Goal: Information Seeking & Learning: Learn about a topic

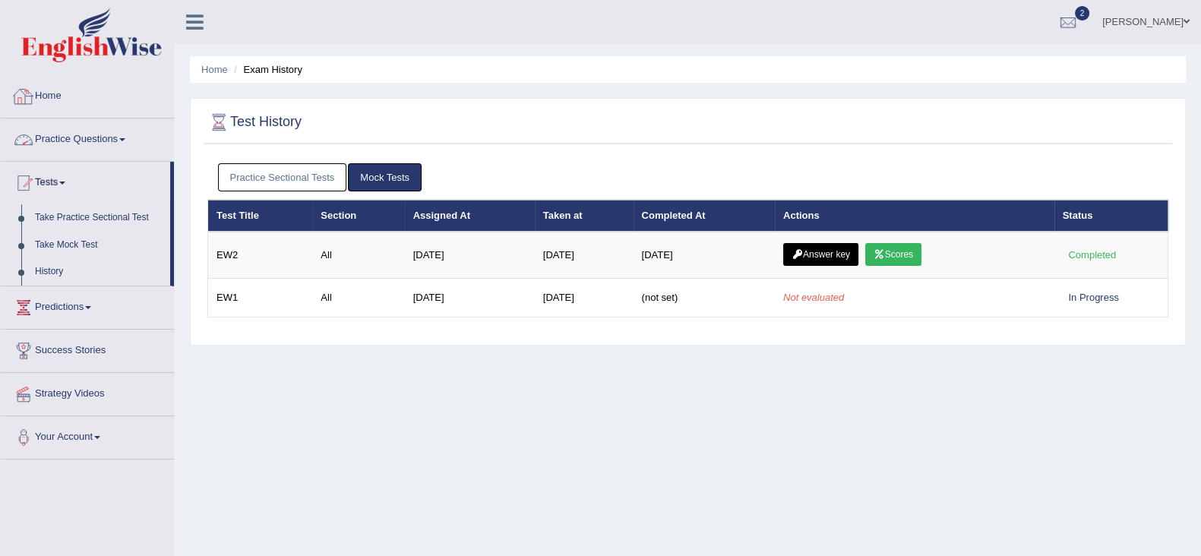
click at [34, 102] on link "Home" at bounding box center [87, 94] width 173 height 38
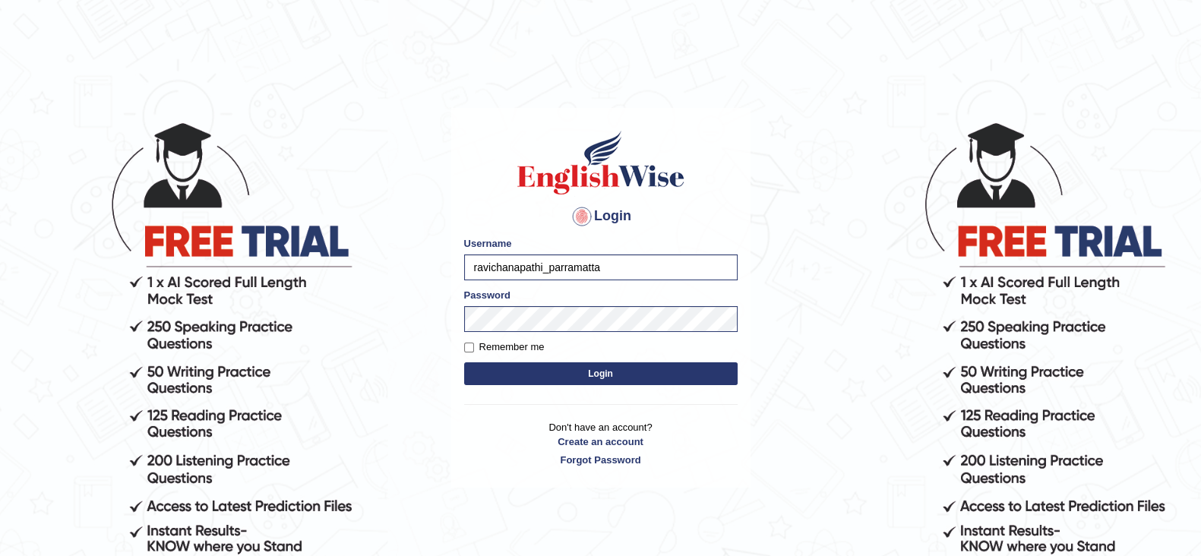
click at [516, 374] on button "Login" at bounding box center [600, 373] width 273 height 23
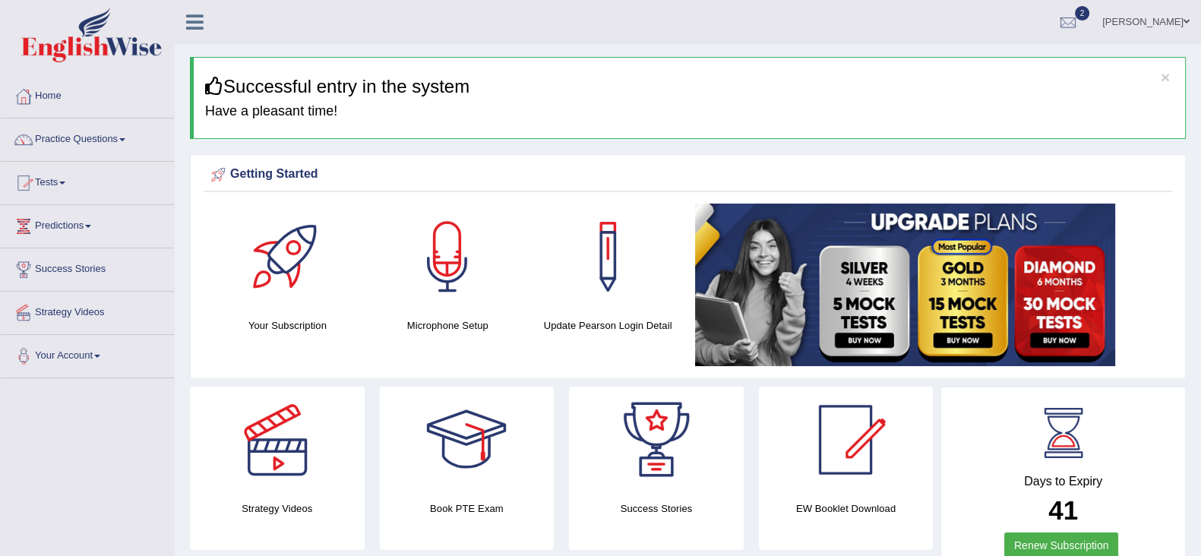
click at [105, 141] on link "Practice Questions" at bounding box center [87, 137] width 173 height 38
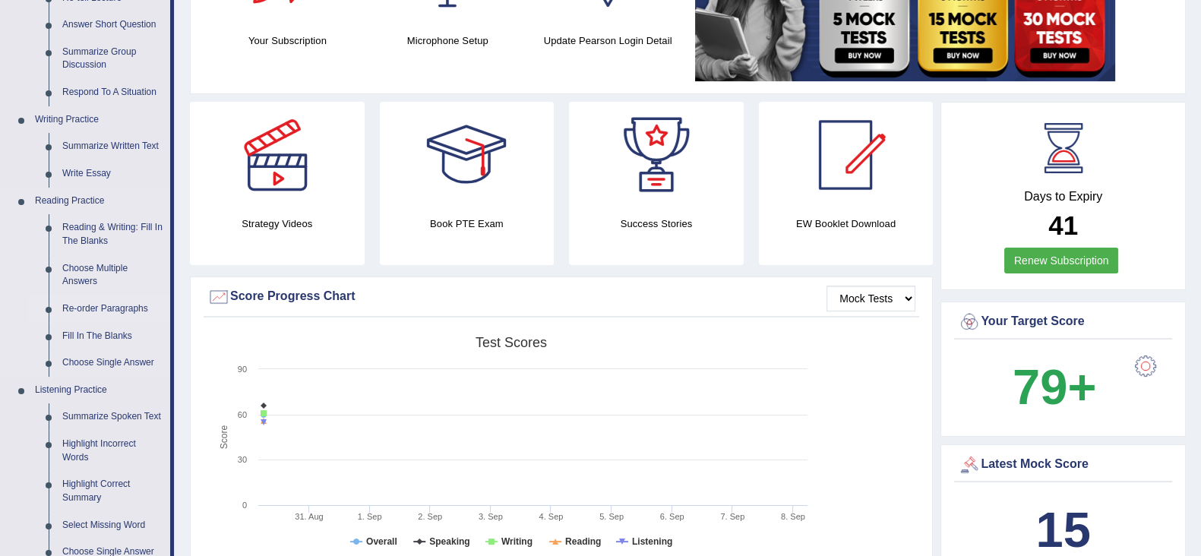
scroll to position [189, 0]
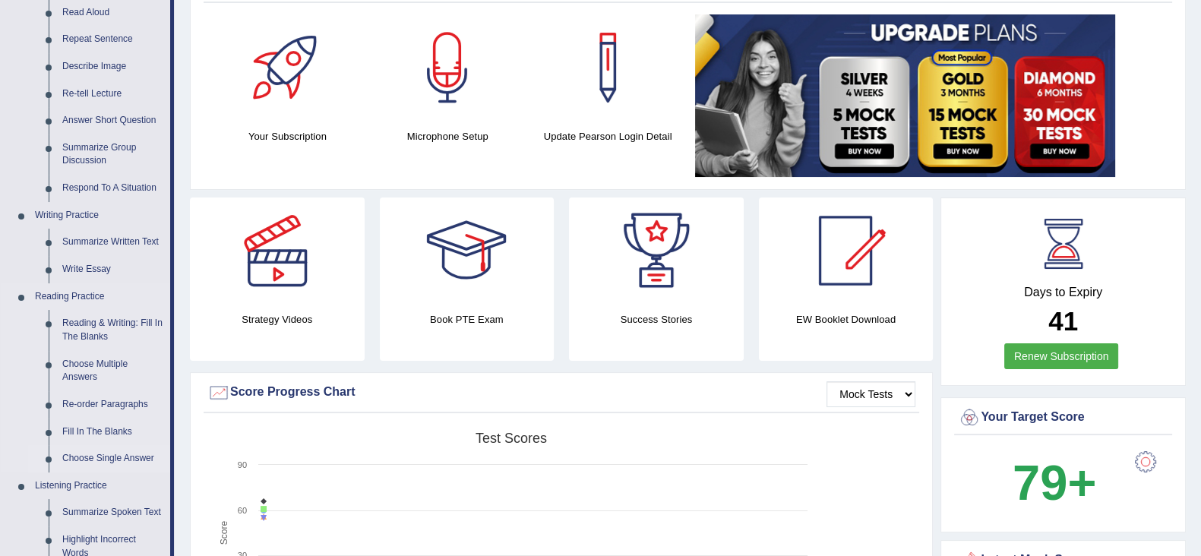
click at [100, 460] on link "Choose Single Answer" at bounding box center [112, 458] width 115 height 27
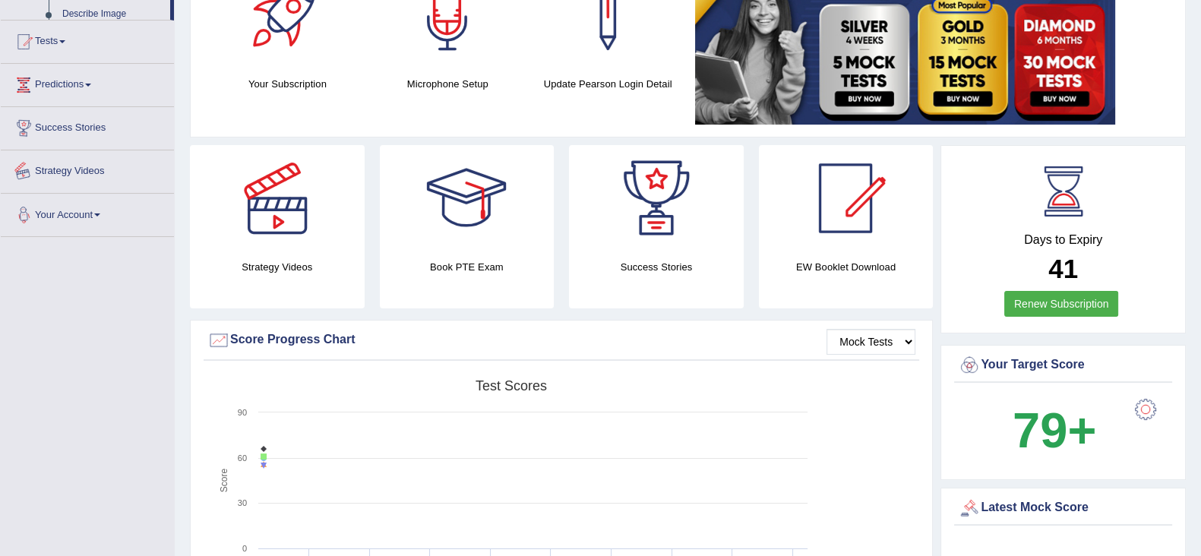
scroll to position [341, 0]
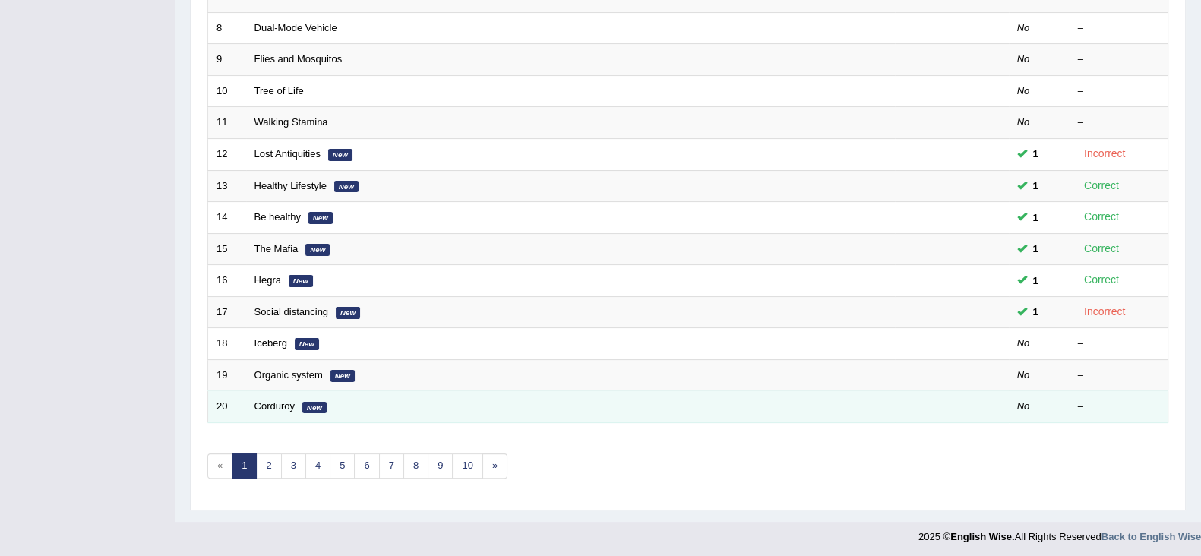
scroll to position [351, 0]
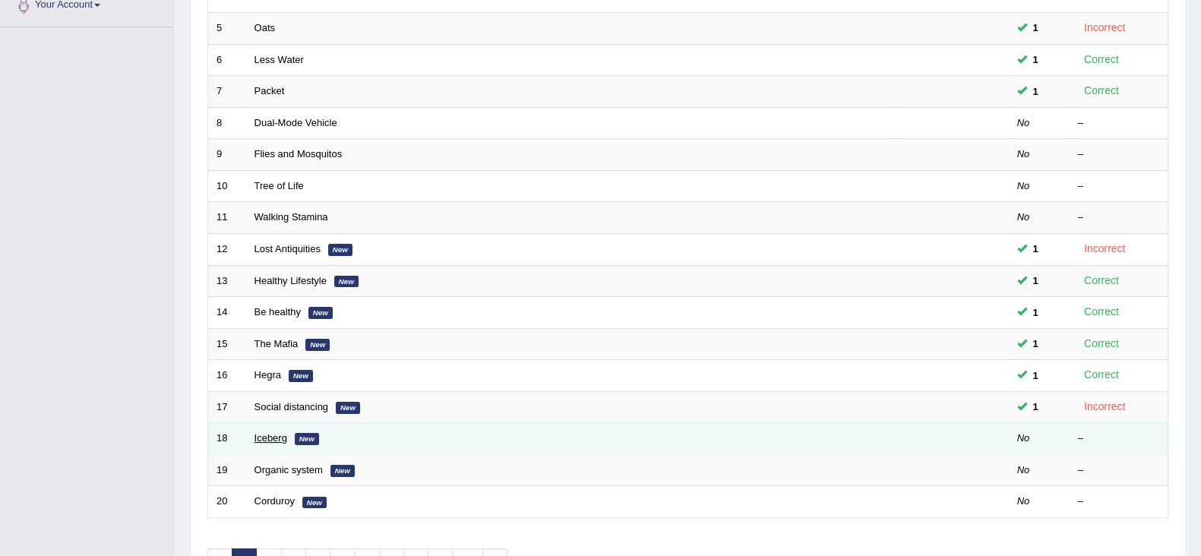
click at [264, 438] on link "Iceberg" at bounding box center [270, 437] width 33 height 11
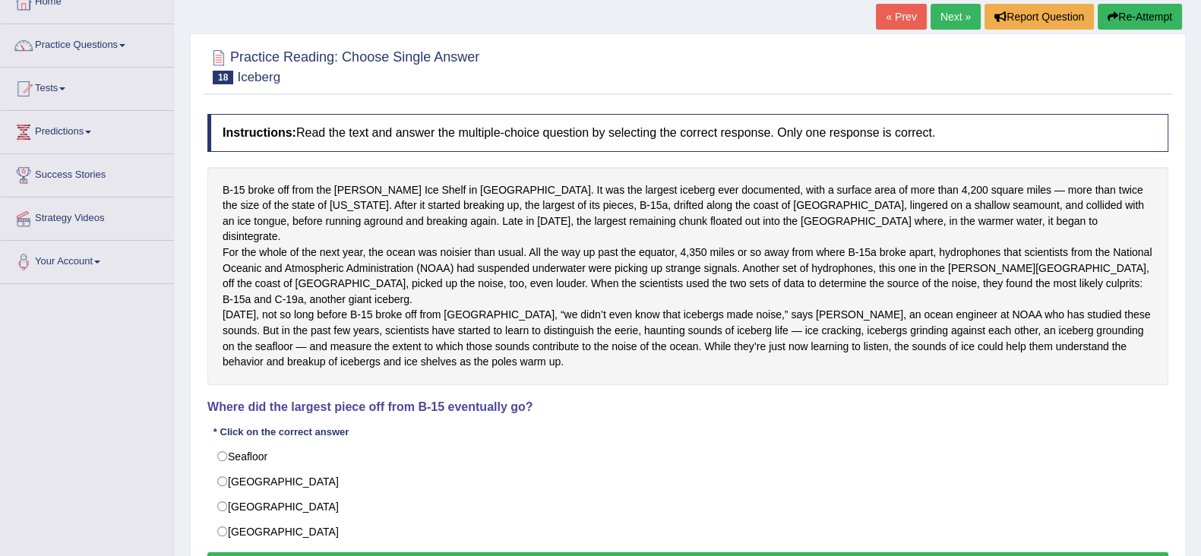
scroll to position [189, 0]
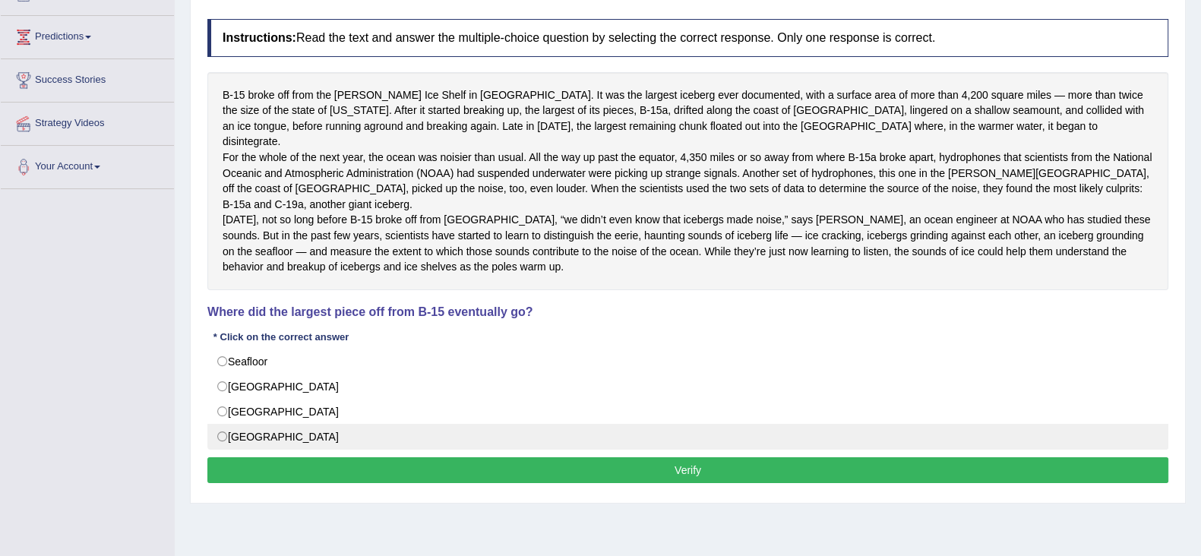
click at [242, 438] on label "South Pacific" at bounding box center [687, 437] width 961 height 26
radio input "true"
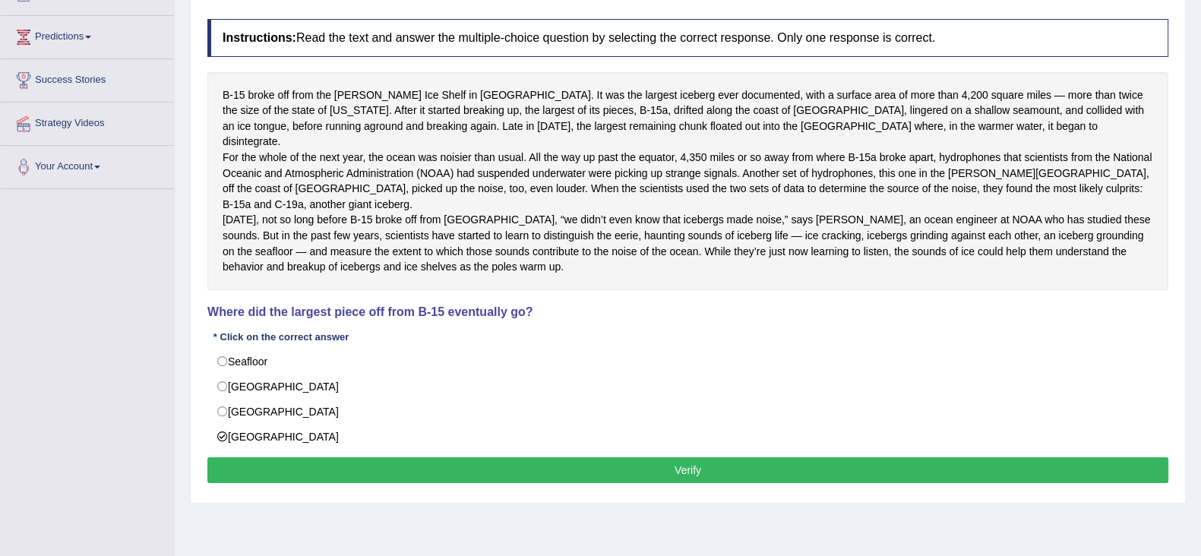
click at [502, 472] on div "Instructions: Read the text and answer the multiple-choice question by selectin…" at bounding box center [688, 253] width 968 height 484
click at [503, 477] on button "Verify" at bounding box center [687, 470] width 961 height 26
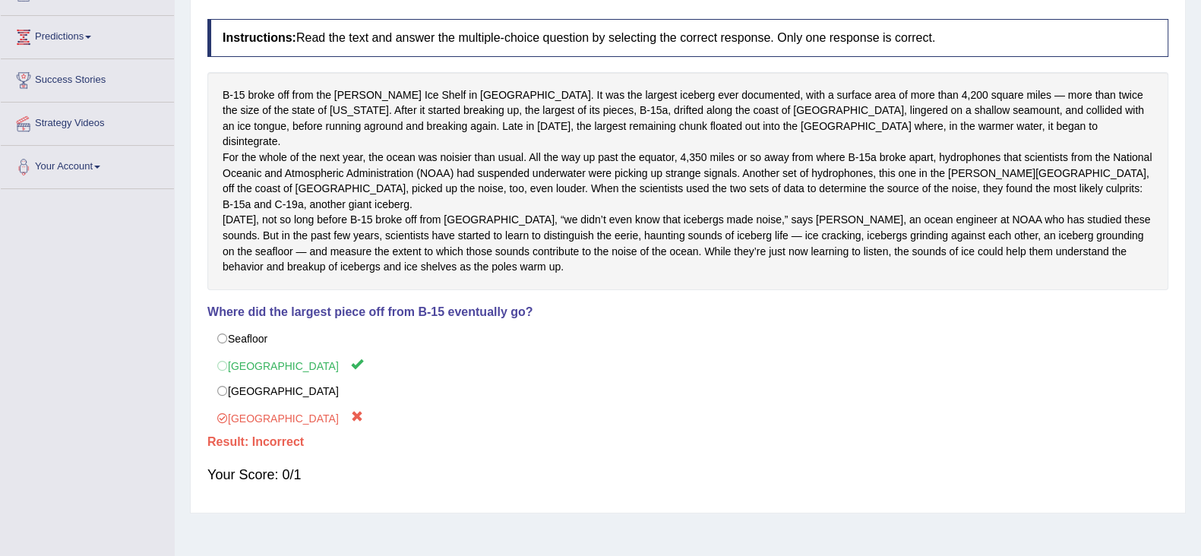
scroll to position [0, 0]
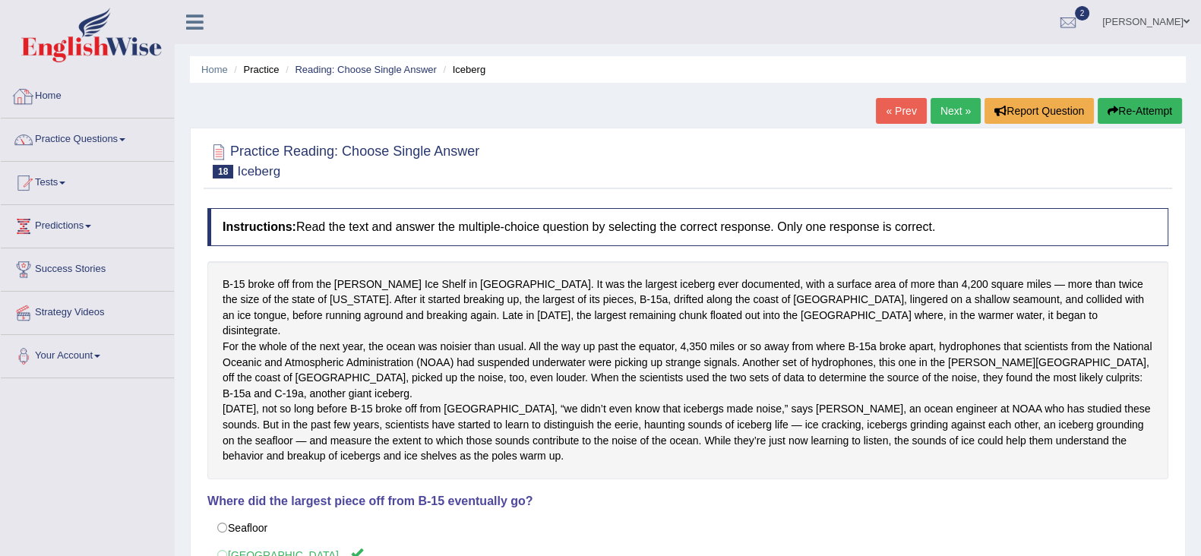
click at [60, 89] on link "Home" at bounding box center [87, 94] width 173 height 38
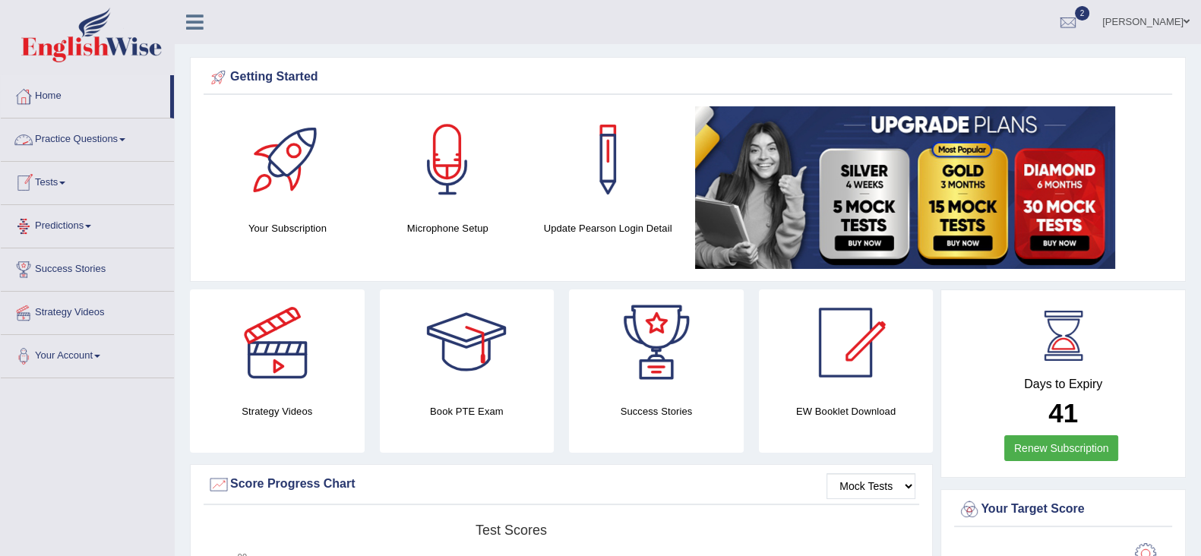
click at [88, 145] on link "Practice Questions" at bounding box center [87, 137] width 173 height 38
